Goal: Check status: Check status

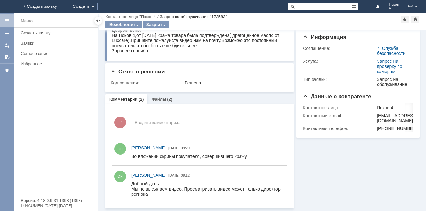
scroll to position [35, 0]
click at [167, 99] on div "(2)" at bounding box center [169, 99] width 5 height 5
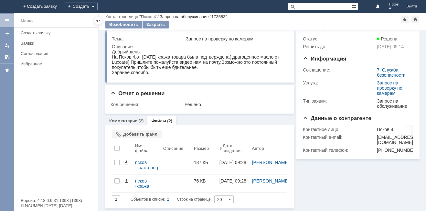
scroll to position [13, 0]
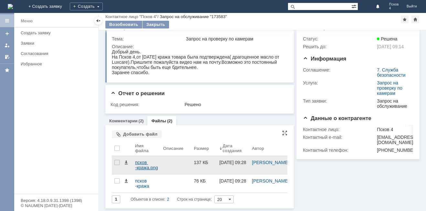
click at [143, 169] on div "псков -кража.png" at bounding box center [146, 165] width 23 height 10
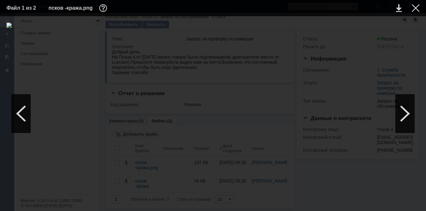
click at [191, 169] on div at bounding box center [212, 114] width 413 height 182
click at [181, 178] on div at bounding box center [212, 114] width 413 height 182
click at [416, 8] on div at bounding box center [416, 8] width 8 height 8
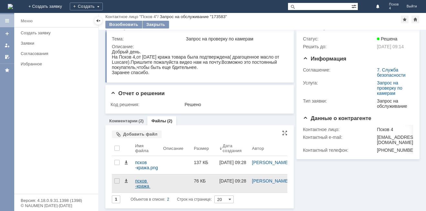
click at [144, 185] on div "псков -кража 2.png" at bounding box center [146, 183] width 23 height 10
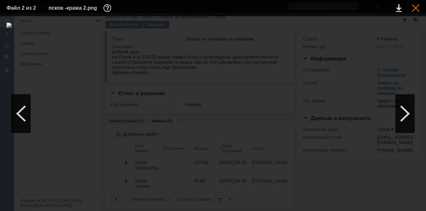
click at [416, 6] on div at bounding box center [416, 8] width 8 height 8
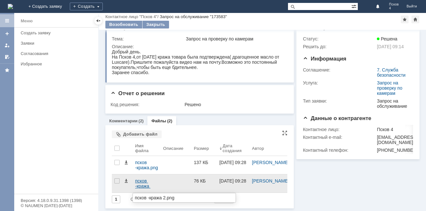
click at [143, 184] on div "псков -кража 2.png" at bounding box center [146, 183] width 23 height 10
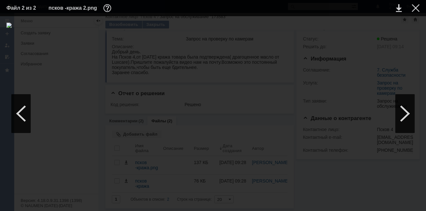
click at [230, 104] on img at bounding box center [212, 114] width 413 height 182
click at [413, 7] on div at bounding box center [416, 8] width 8 height 8
